Goal: Task Accomplishment & Management: Use online tool/utility

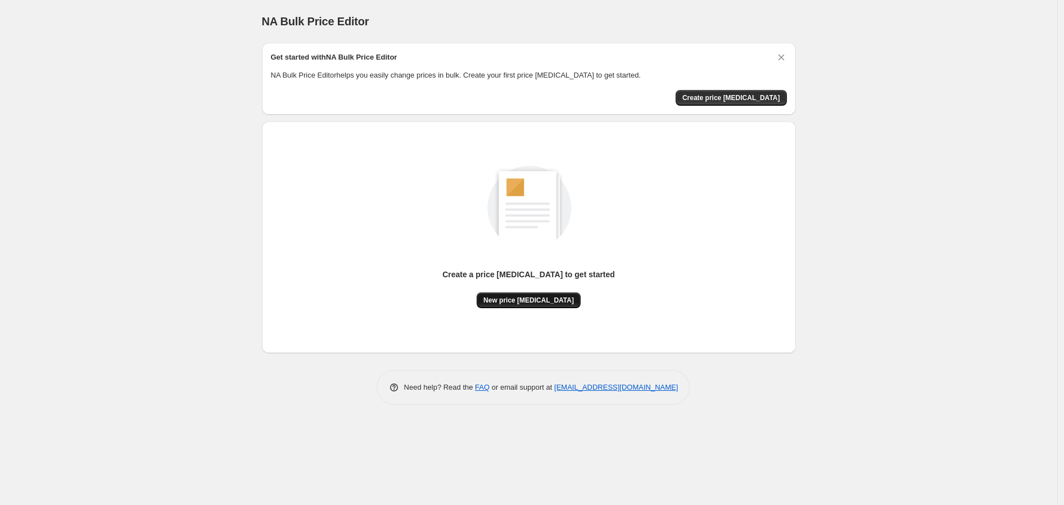
click at [504, 296] on span "New price [MEDICAL_DATA]" at bounding box center [528, 300] width 90 height 9
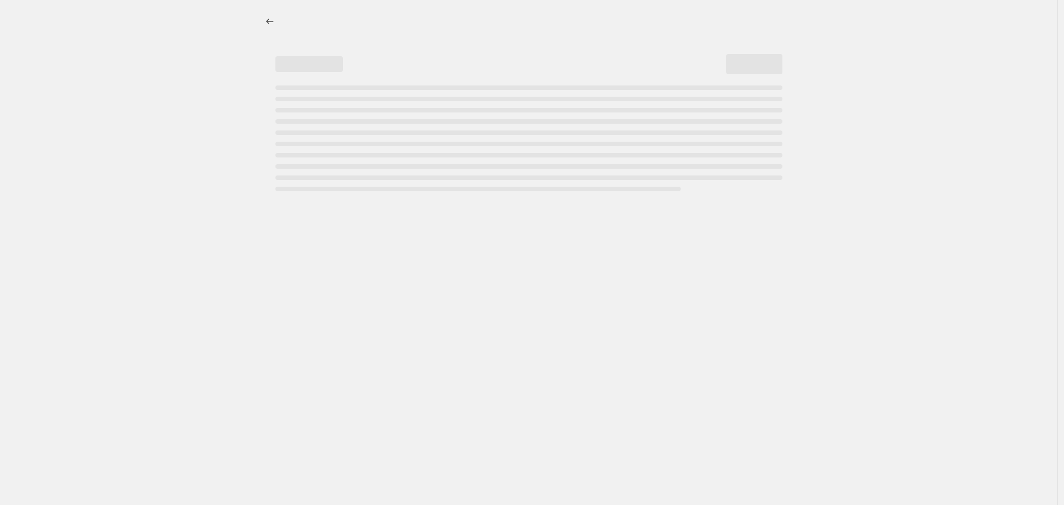
select select "percentage"
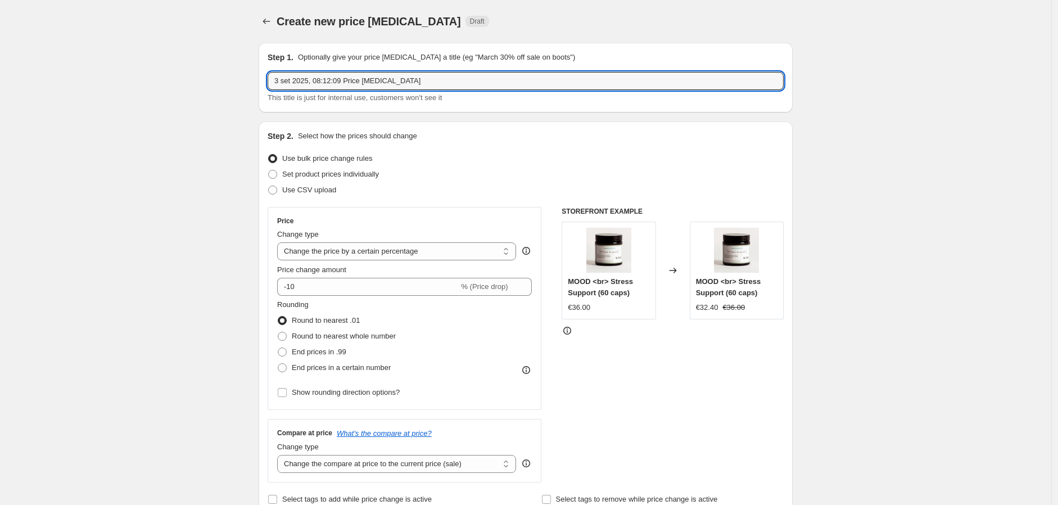
drag, startPoint x: 419, startPoint y: 80, endPoint x: 139, endPoint y: 79, distance: 279.8
type input "SALES UP TO 20% OFF (LIBIDO, PERIOD, MOOD, INNERYOUTH)"
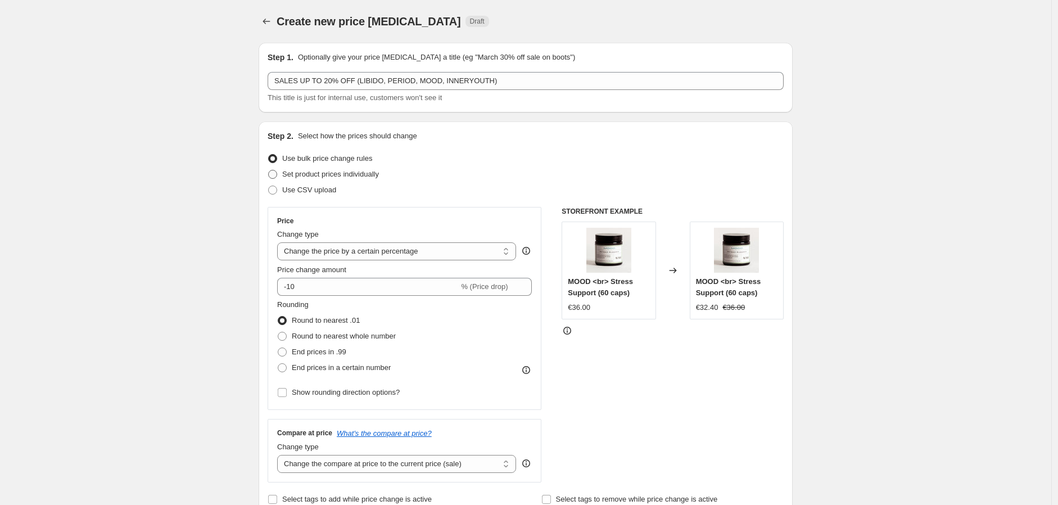
click at [299, 169] on span "Set product prices individually" at bounding box center [330, 174] width 97 height 11
click at [269, 170] on input "Set product prices individually" at bounding box center [268, 170] width 1 height 1
radio input "true"
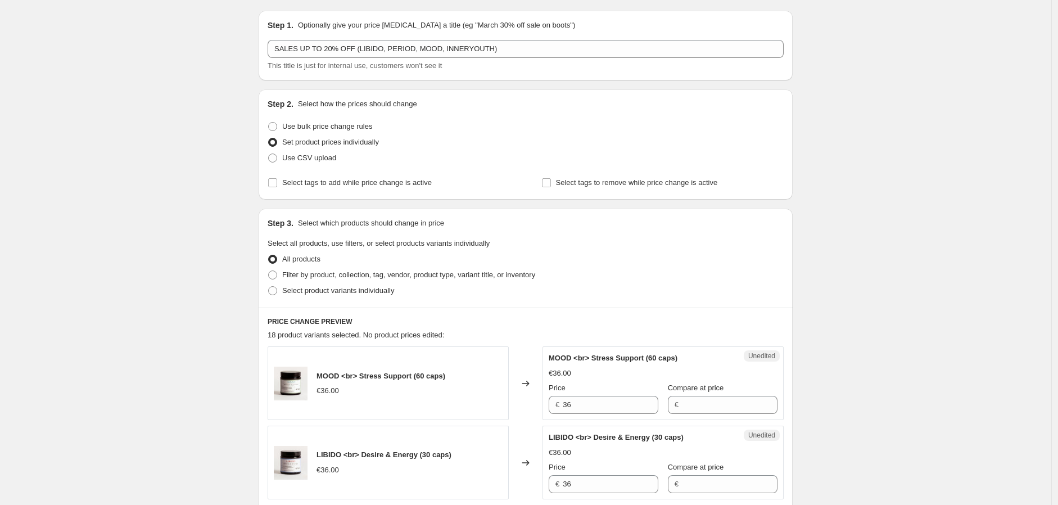
scroll to position [62, 0]
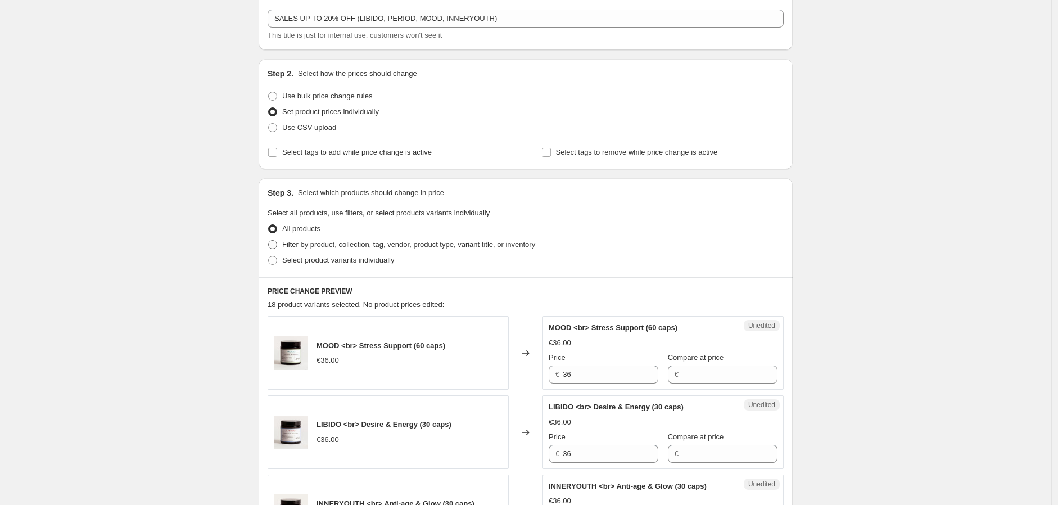
click at [321, 246] on span "Filter by product, collection, tag, vendor, product type, variant title, or inv…" at bounding box center [408, 244] width 253 height 8
click at [269, 240] on input "Filter by product, collection, tag, vendor, product type, variant title, or inv…" at bounding box center [268, 240] width 1 height 1
radio input "true"
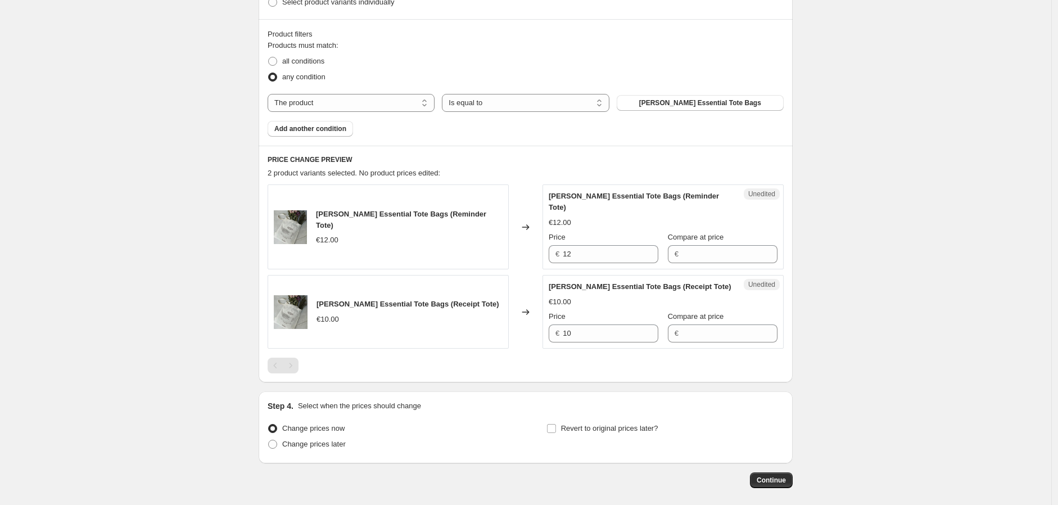
scroll to position [298, 0]
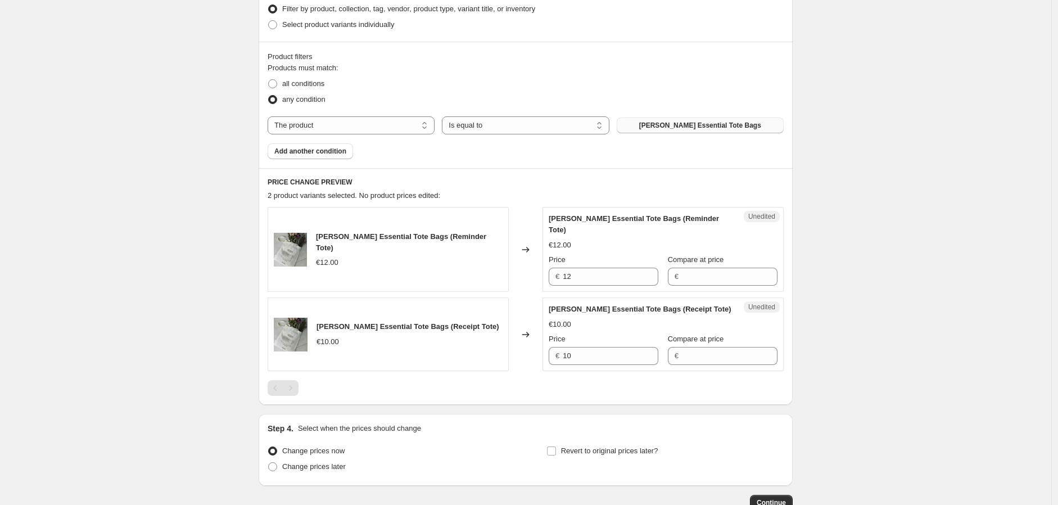
click at [696, 123] on span "AVÀSH Essential Tote Bags" at bounding box center [700, 125] width 122 height 9
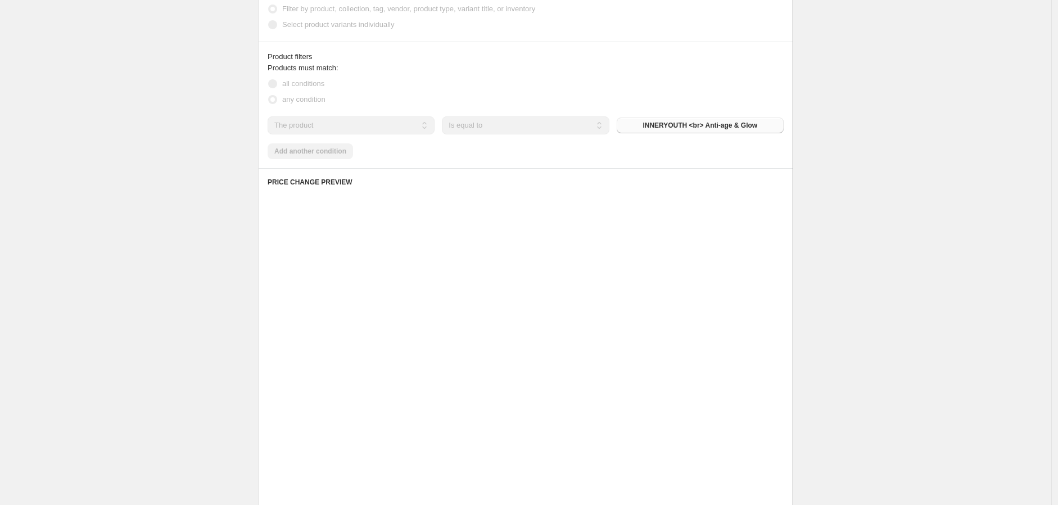
scroll to position [281, 0]
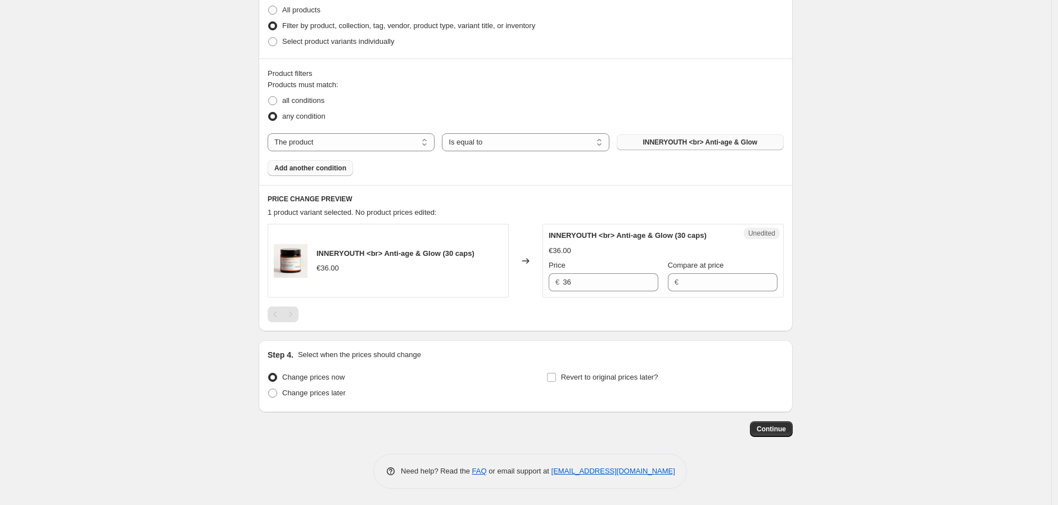
click at [346, 164] on span "Add another condition" at bounding box center [310, 168] width 72 height 9
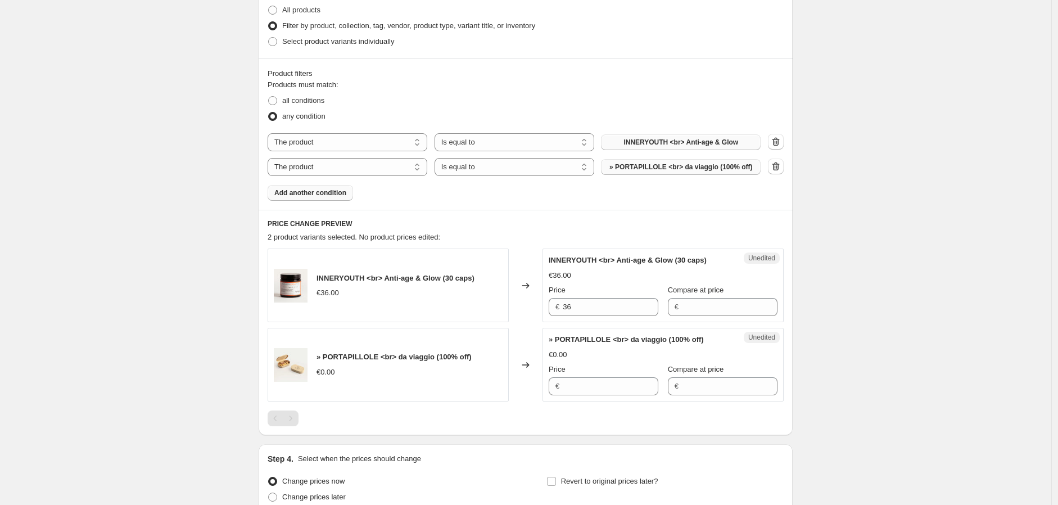
click at [672, 166] on span "» PORTAPILLOLE <br> da viaggio (100% off)" at bounding box center [680, 166] width 143 height 9
click at [333, 192] on span "Add another condition" at bounding box center [310, 192] width 72 height 9
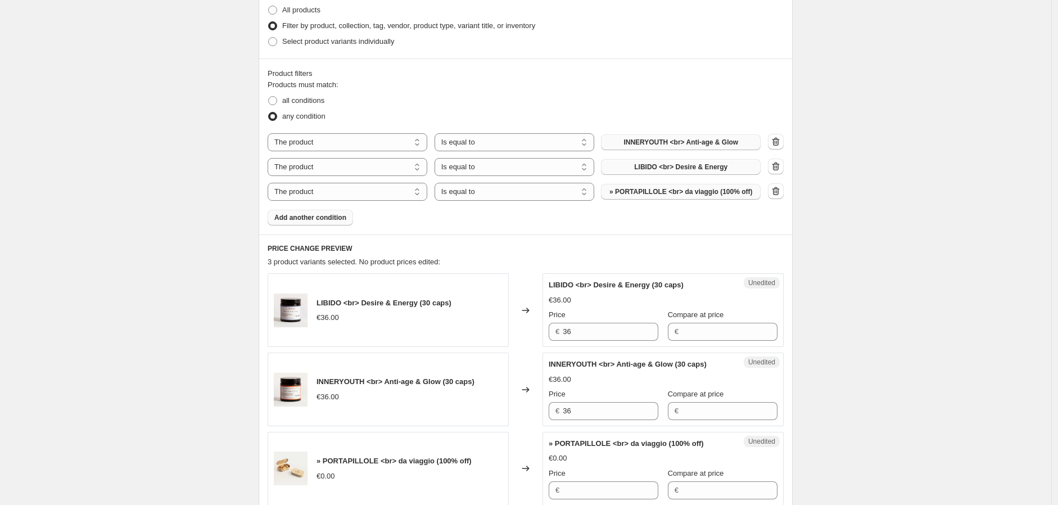
click at [644, 193] on span "» PORTAPILLOLE <br> da viaggio (100% off)" at bounding box center [680, 191] width 143 height 9
click at [336, 216] on span "Add another condition" at bounding box center [310, 217] width 72 height 9
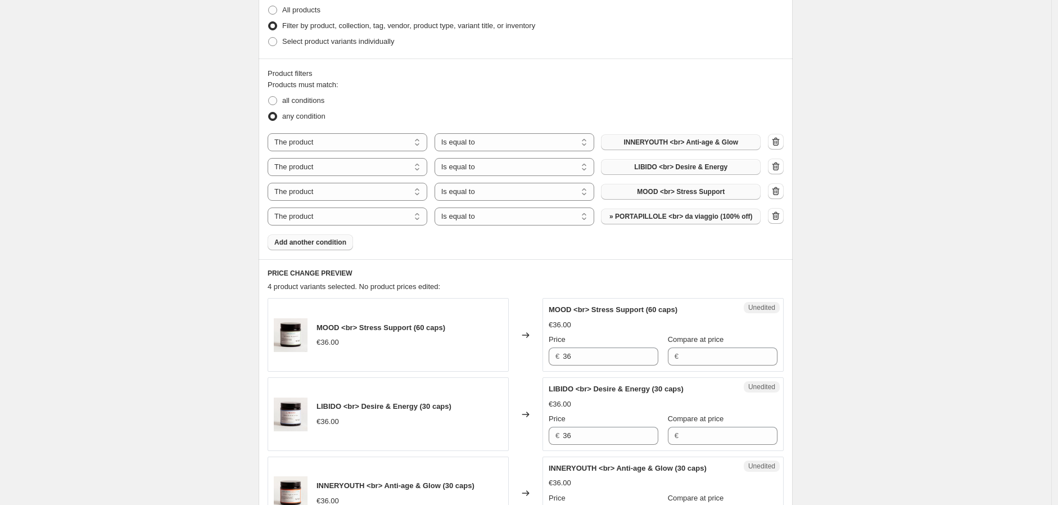
click at [654, 214] on span "» PORTAPILLOLE <br> da viaggio (100% off)" at bounding box center [680, 216] width 143 height 9
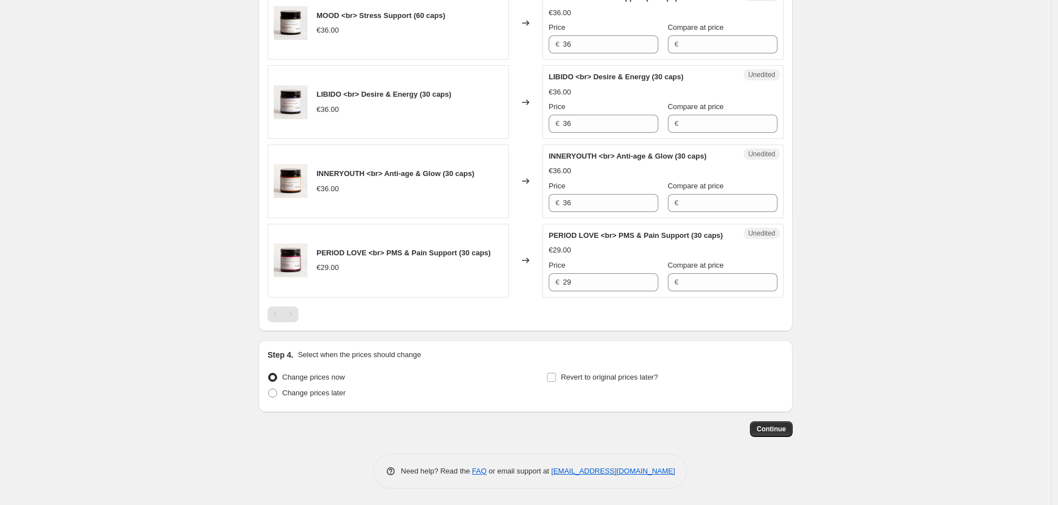
scroll to position [530, 0]
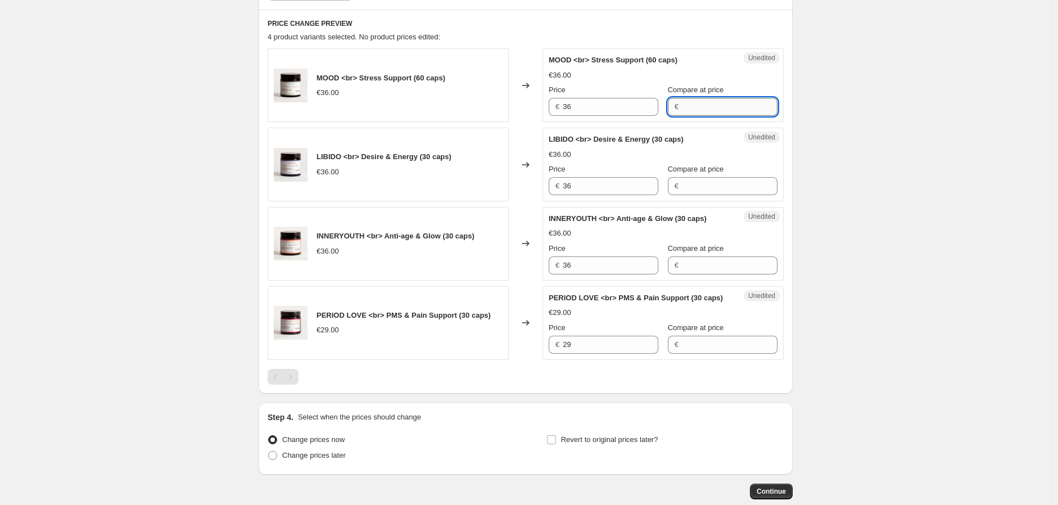
click at [706, 104] on input "Compare at price" at bounding box center [730, 107] width 96 height 18
type input "36"
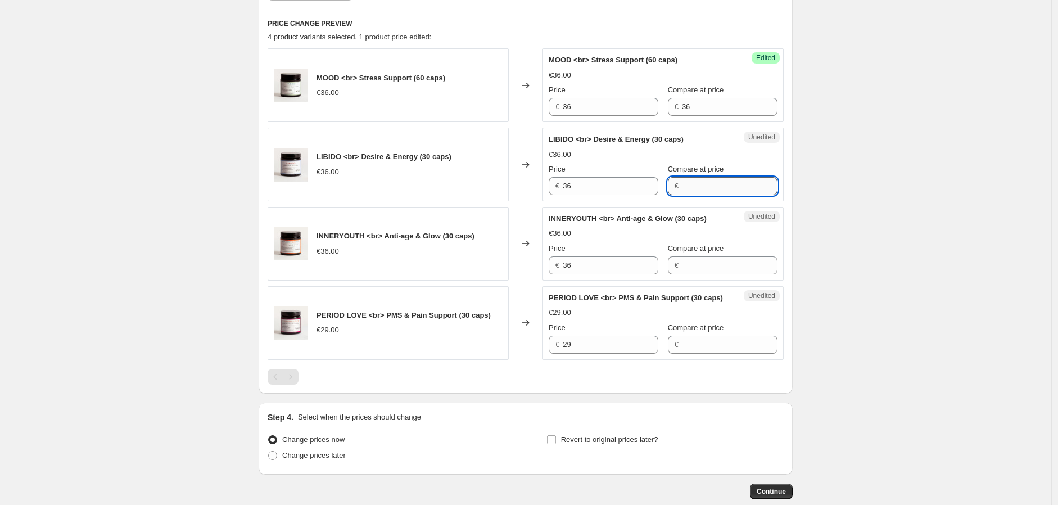
click at [702, 182] on input "Compare at price" at bounding box center [730, 186] width 96 height 18
type input "36"
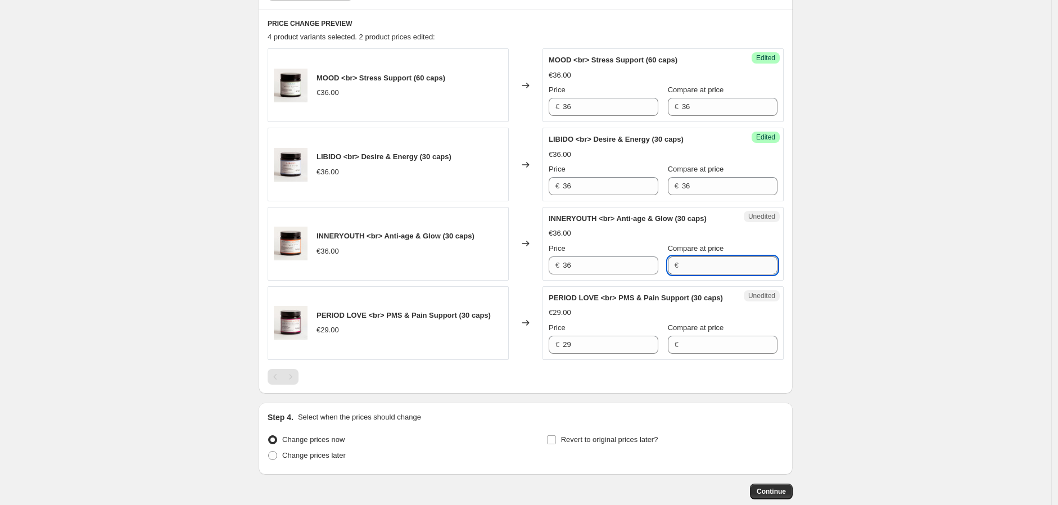
click at [693, 266] on input "Compare at price" at bounding box center [730, 265] width 96 height 18
type input "36"
click at [706, 351] on input "Compare at price" at bounding box center [730, 344] width 96 height 18
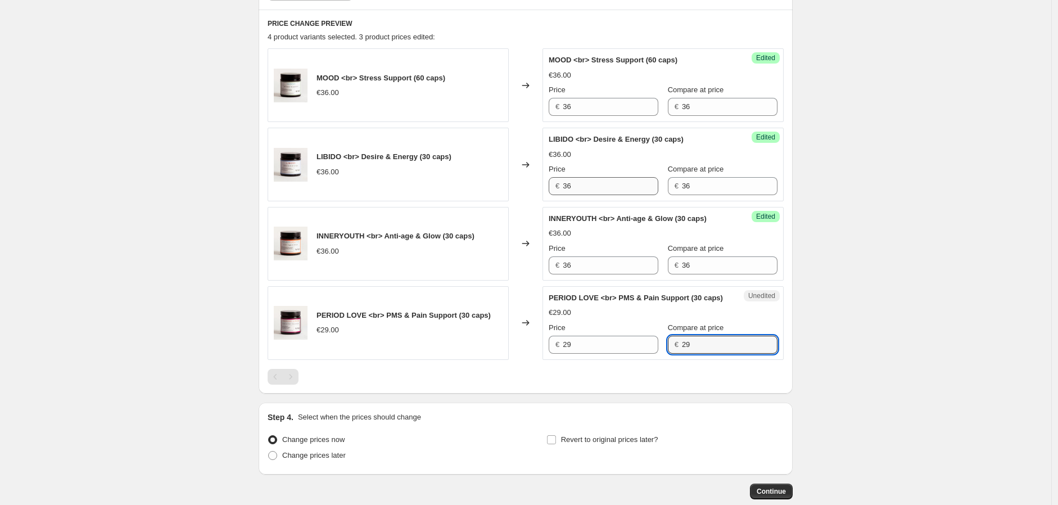
type input "29"
click at [571, 190] on input "36" at bounding box center [610, 186] width 96 height 18
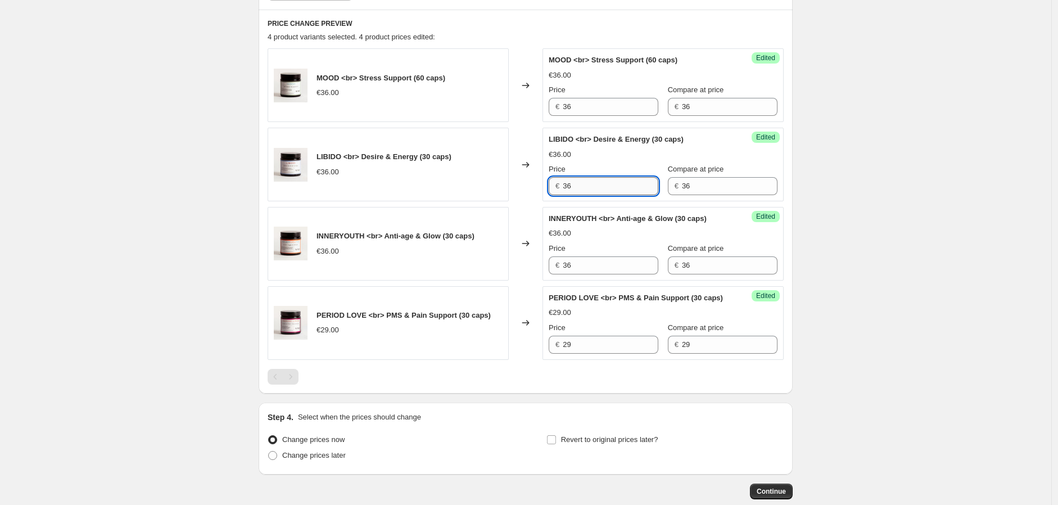
click at [571, 190] on input "36" at bounding box center [610, 186] width 96 height 18
type input "36"
click at [571, 107] on input "36" at bounding box center [610, 107] width 96 height 18
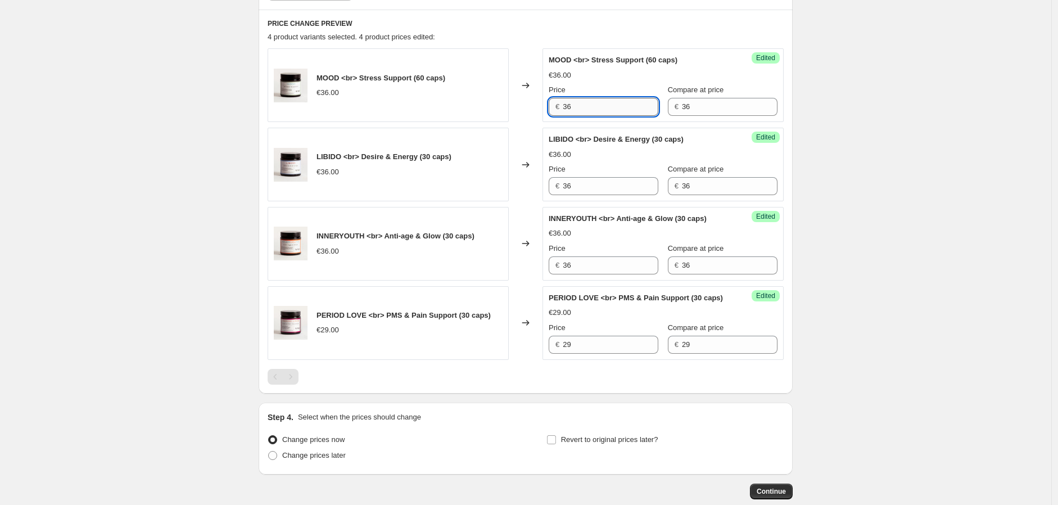
click at [571, 107] on input "36" at bounding box center [610, 107] width 96 height 18
type input "36"
click at [575, 262] on input "36" at bounding box center [610, 265] width 96 height 18
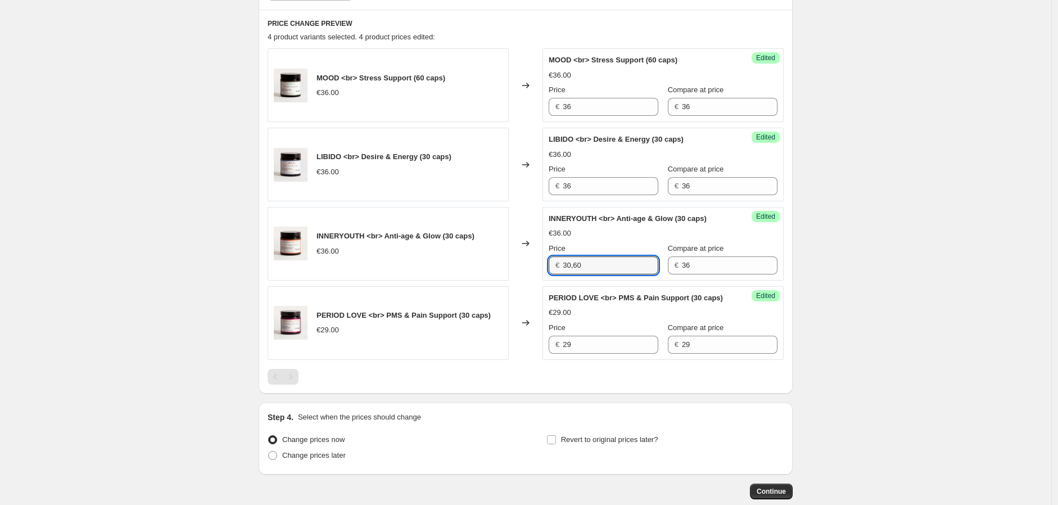
type input "36"
click at [624, 241] on div "INNERYOUTH <br> Anti-age & Glow (30 caps) €36.00 Price € 36 Compare at price € …" at bounding box center [662, 243] width 229 height 61
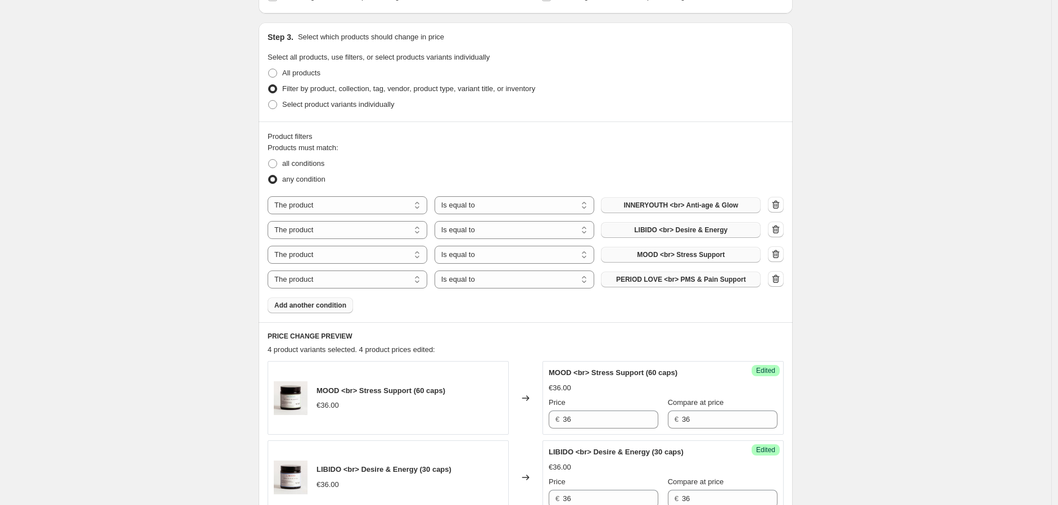
scroll to position [406, 0]
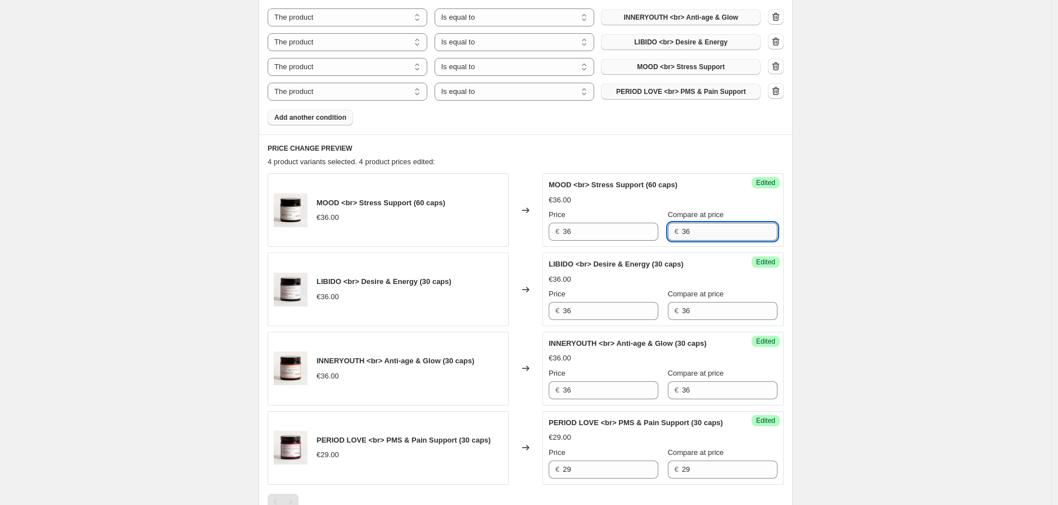
click at [697, 233] on input "36" at bounding box center [730, 232] width 96 height 18
click at [570, 236] on input "36" at bounding box center [610, 232] width 96 height 18
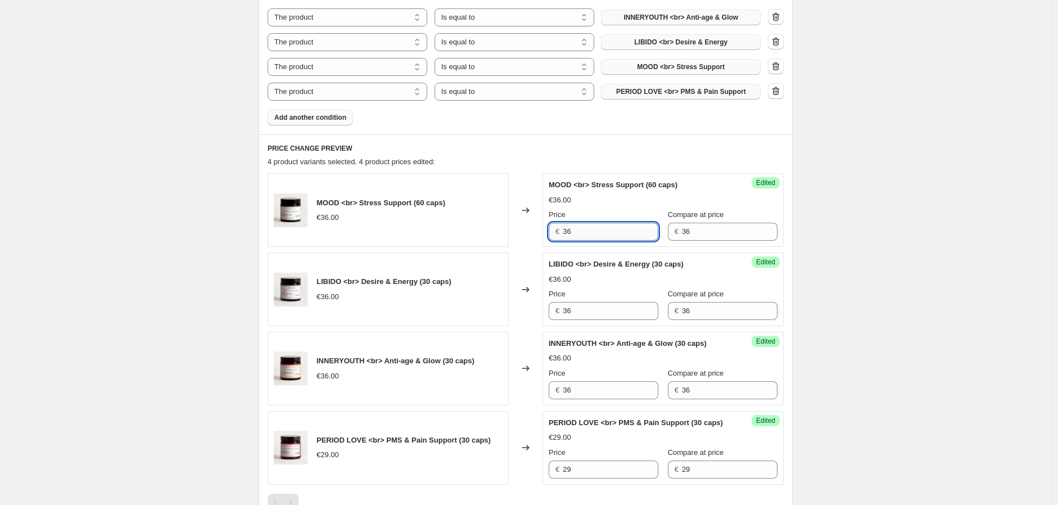
click at [570, 236] on input "36" at bounding box center [610, 232] width 96 height 18
type input "36"
click at [580, 171] on div "PRICE CHANGE PREVIEW 4 product variants selected. 4 product prices edited: MOOD…" at bounding box center [525, 326] width 534 height 384
click at [586, 243] on div "Success Edited MOOD <br> Stress Support (60 caps) €36.00 Price € 36 Compare at …" at bounding box center [662, 210] width 241 height 74
click at [586, 228] on input "36" at bounding box center [610, 232] width 96 height 18
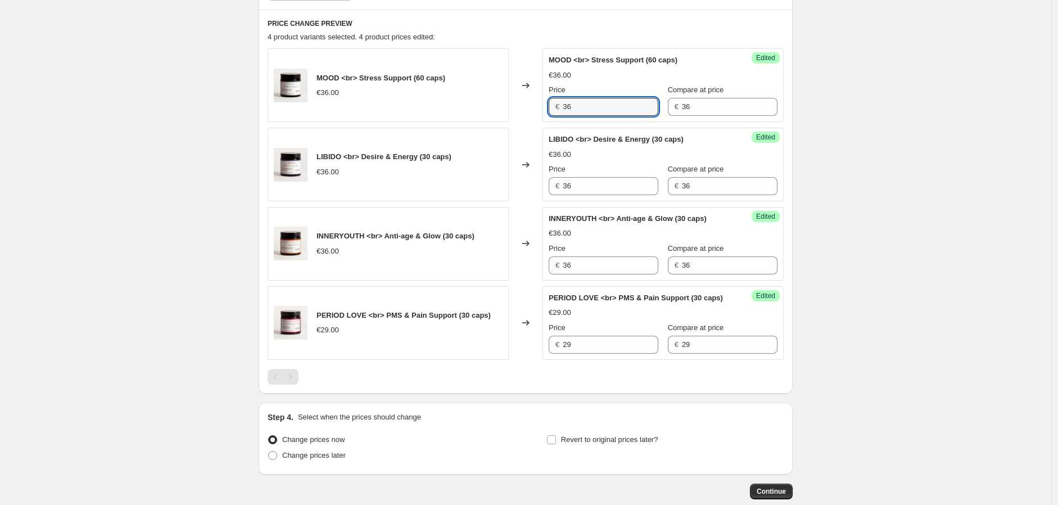
scroll to position [468, 0]
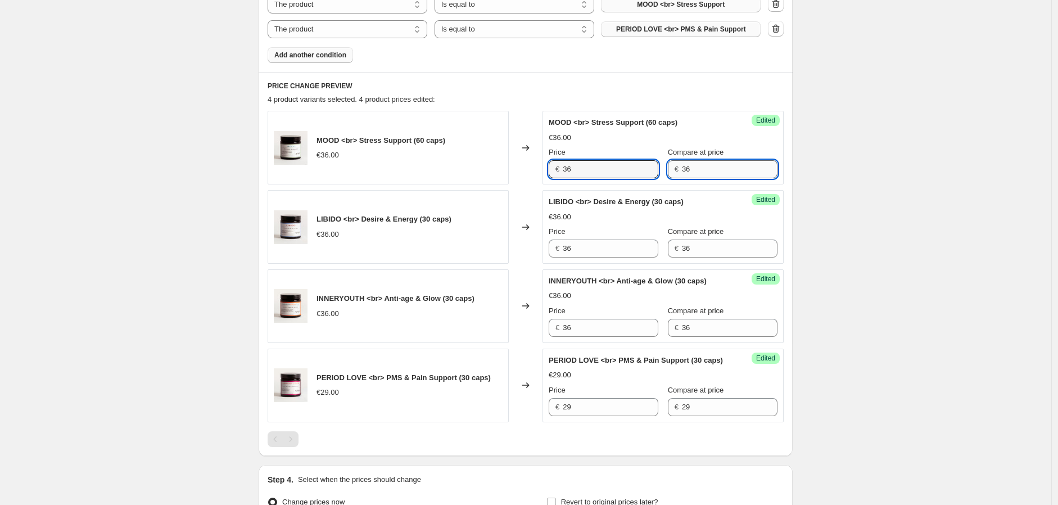
click at [719, 169] on input "36" at bounding box center [730, 169] width 96 height 18
type input "36"
click at [801, 202] on div "Create new price change job. This page is ready Create new price change job Dra…" at bounding box center [525, 81] width 561 height 1098
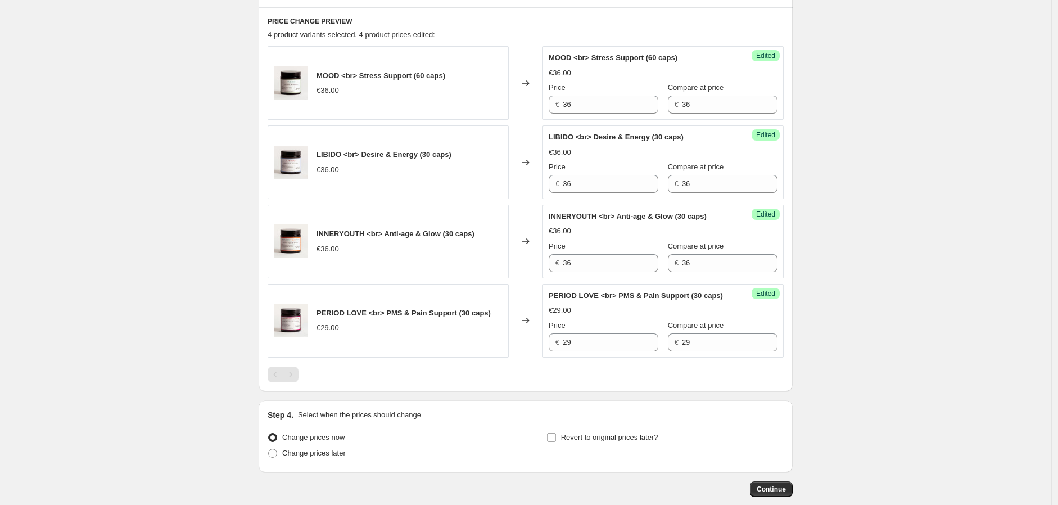
scroll to position [562, 0]
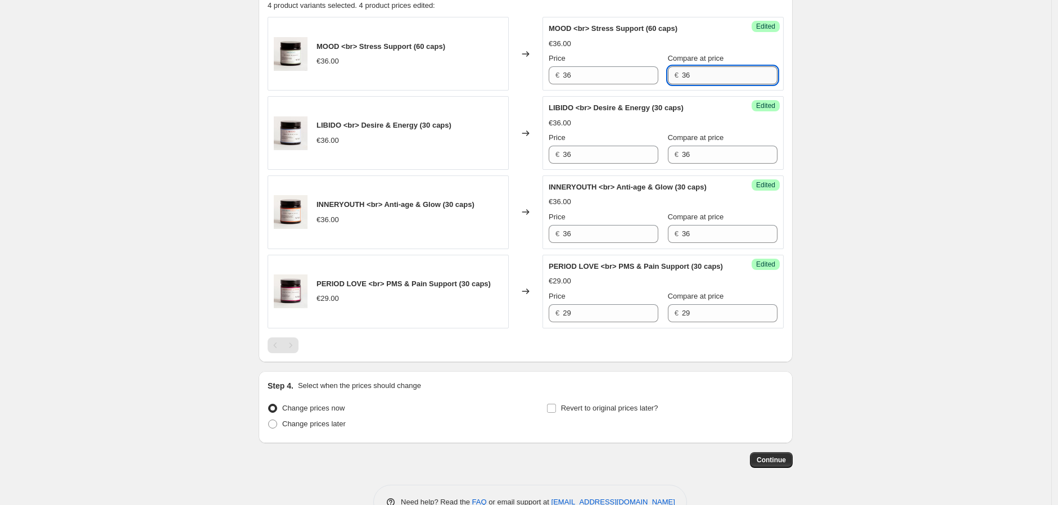
click at [715, 76] on input "36" at bounding box center [730, 75] width 96 height 18
click at [570, 79] on input "36" at bounding box center [610, 75] width 96 height 18
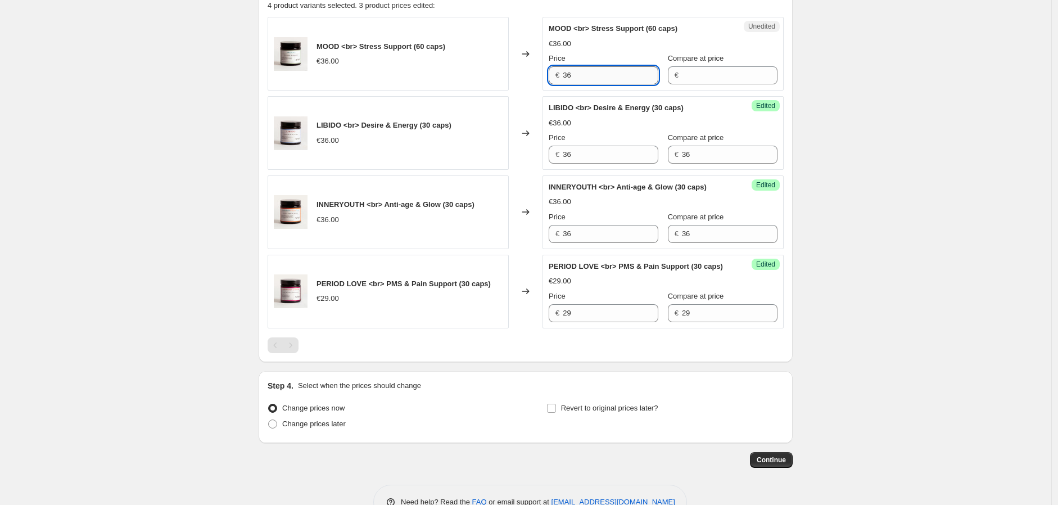
click at [570, 79] on input "36" at bounding box center [610, 75] width 96 height 18
type input "36"
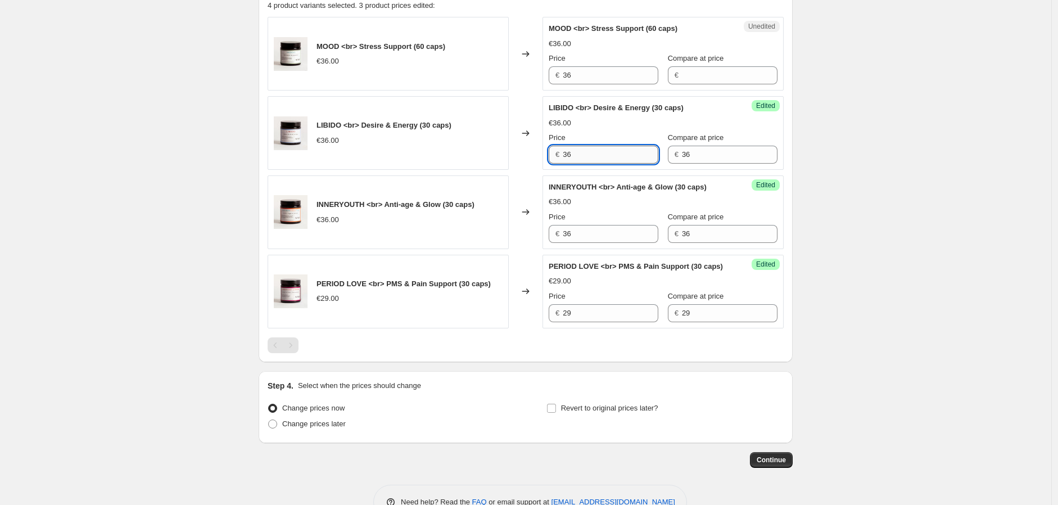
click at [603, 155] on input "36" at bounding box center [610, 155] width 96 height 18
type input "36"
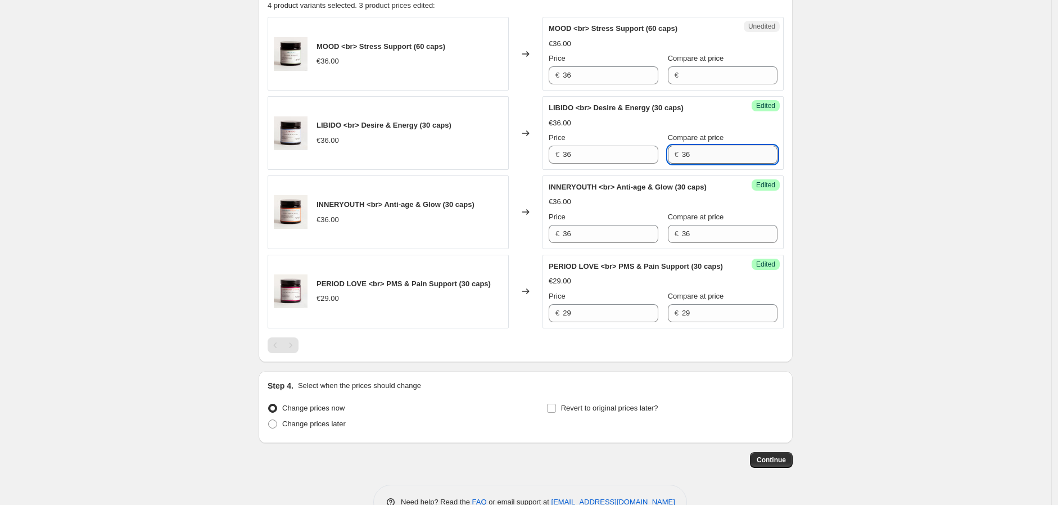
click at [704, 162] on input "36" at bounding box center [730, 155] width 96 height 18
click at [704, 243] on div "Success Edited INNERYOUTH <br> Anti-age & Glow (30 caps) €36.00 Price € 36 Comp…" at bounding box center [662, 212] width 241 height 74
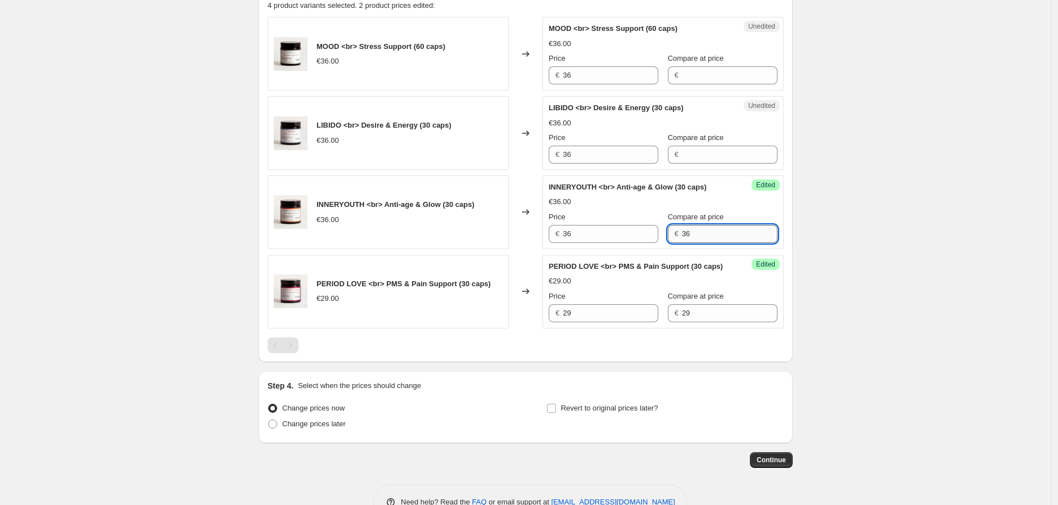
click at [697, 233] on input "36" at bounding box center [730, 234] width 96 height 18
click at [693, 311] on input "29" at bounding box center [730, 313] width 96 height 18
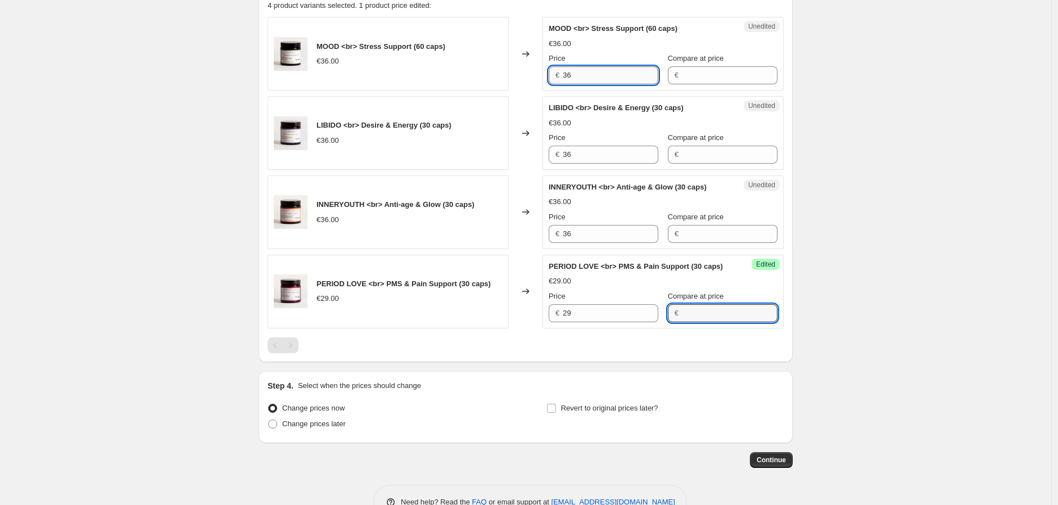
click at [585, 73] on input "36" at bounding box center [610, 75] width 96 height 18
type input "3"
type input "36"
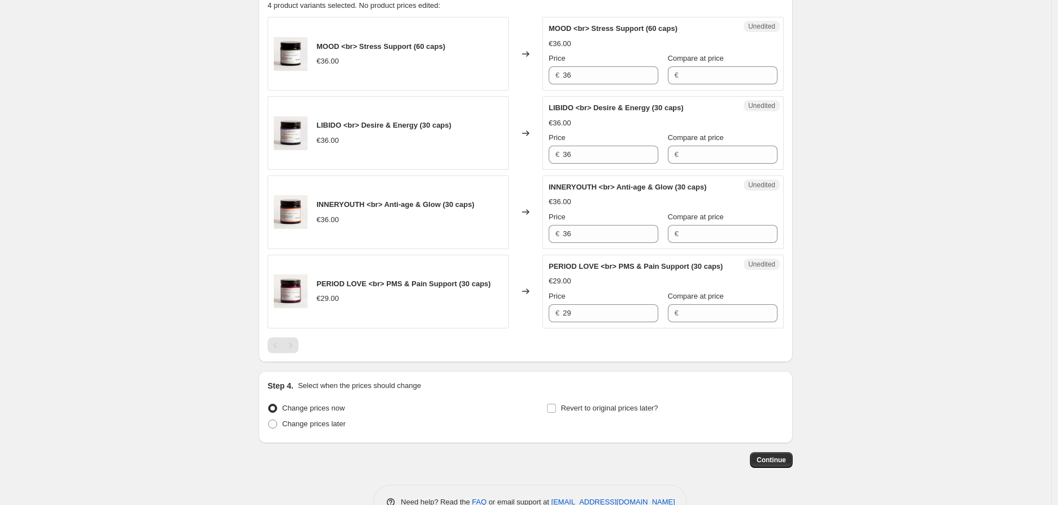
click at [643, 53] on div "Price" at bounding box center [603, 58] width 110 height 11
click at [627, 79] on input "36" at bounding box center [610, 75] width 96 height 18
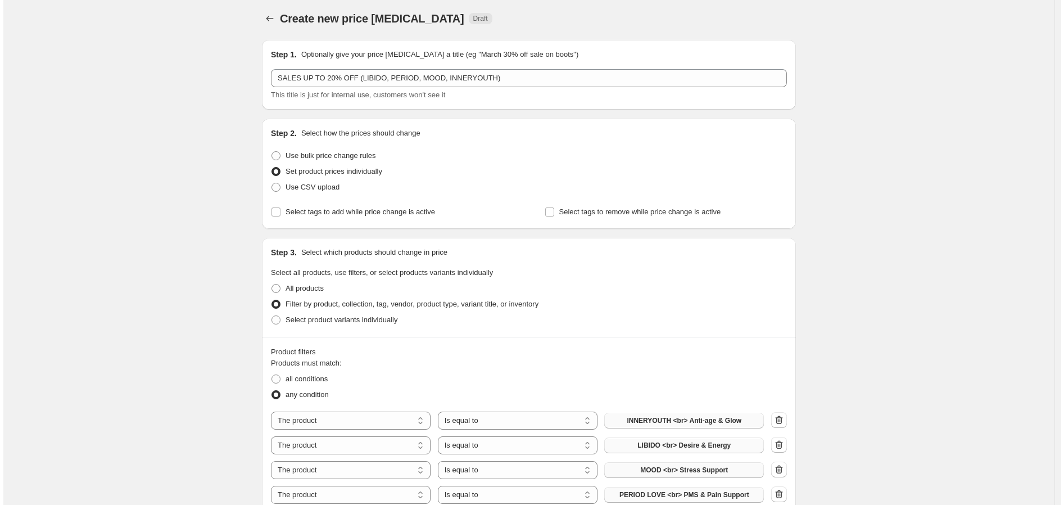
scroll to position [0, 0]
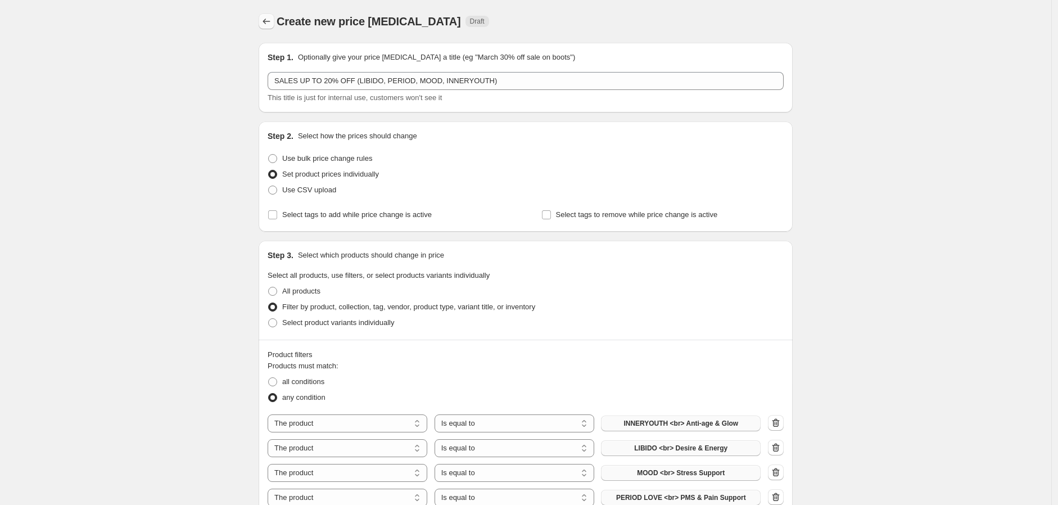
click at [265, 22] on icon "Price change jobs" at bounding box center [266, 21] width 11 height 11
